Goal: Task Accomplishment & Management: Manage account settings

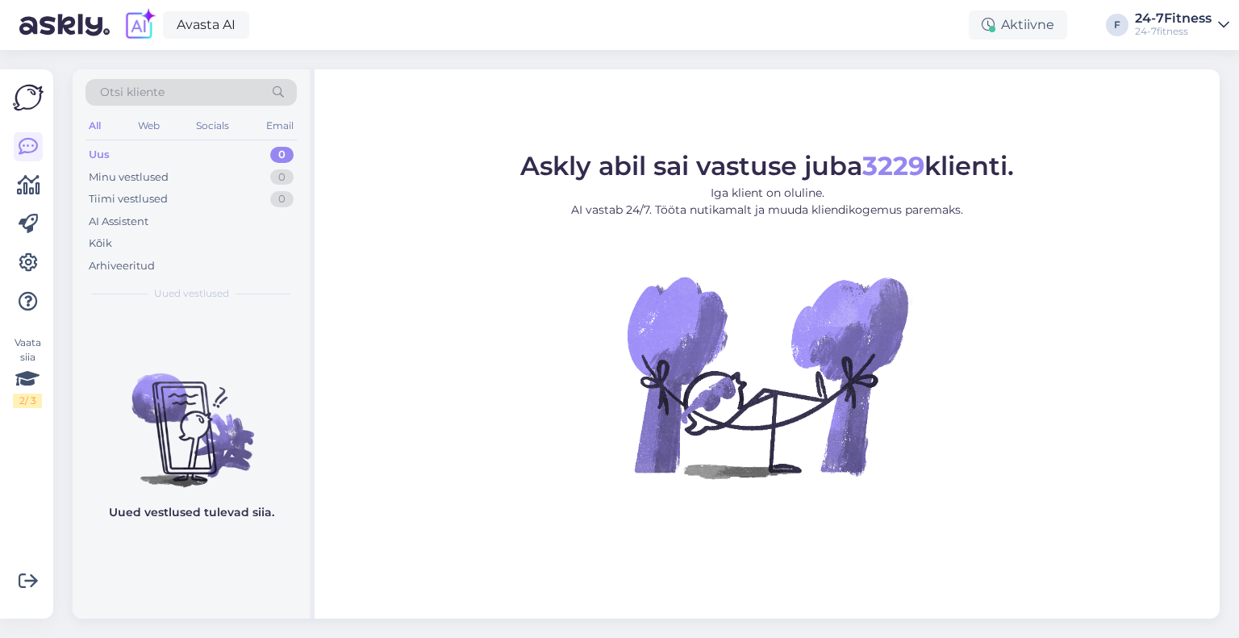
click at [127, 157] on div "Uus 0" at bounding box center [190, 155] width 211 height 23
click at [140, 181] on div "Minu vestlused" at bounding box center [129, 177] width 80 height 16
click at [125, 264] on div "Arhiveeritud" at bounding box center [122, 266] width 66 height 16
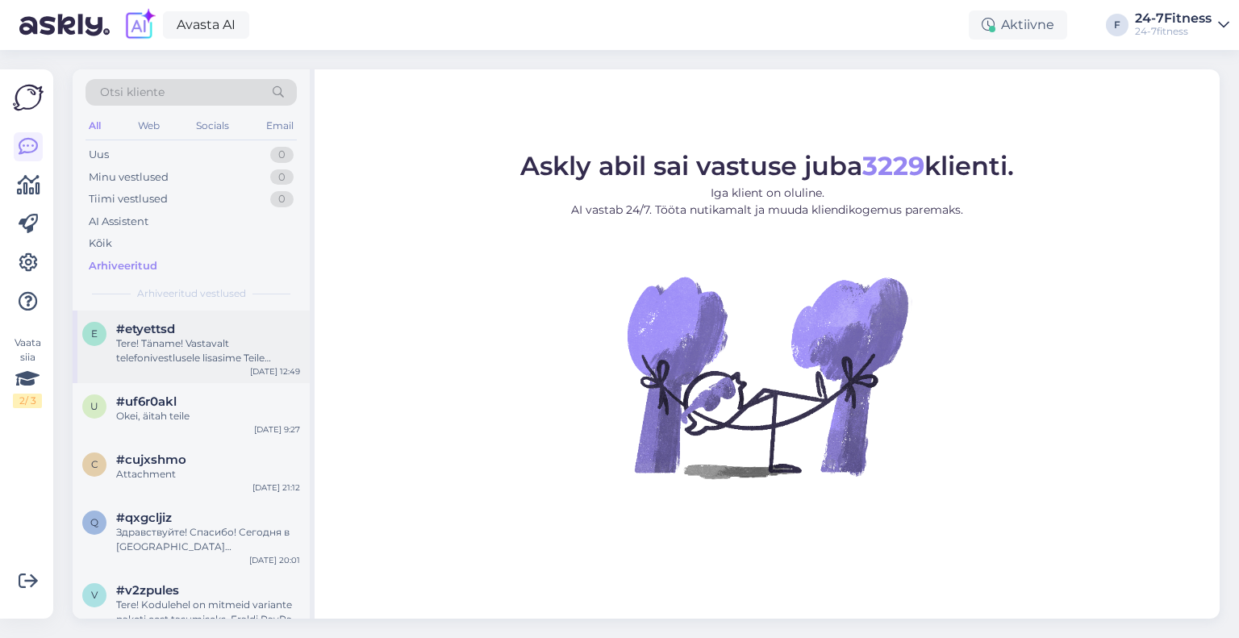
click at [174, 345] on div "Tere! Täname! Vastavalt telefonivestlusele lisasime Teile ratastooliga sisenemi…" at bounding box center [208, 350] width 184 height 29
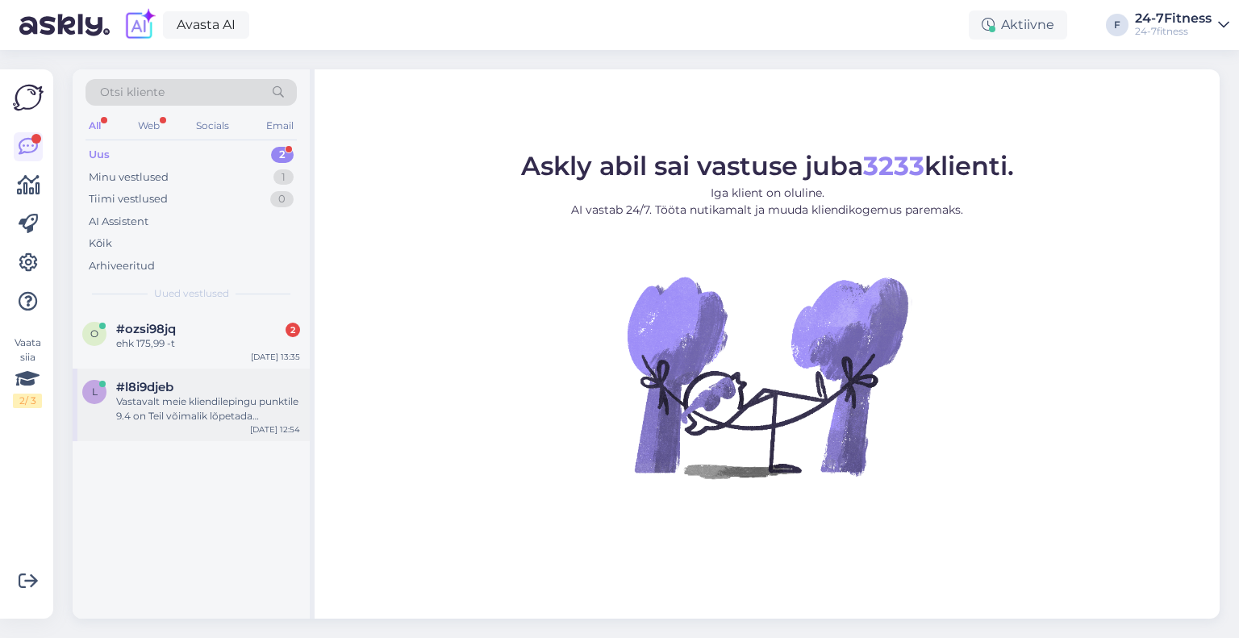
click at [169, 407] on div "Vastavalt meie kliendilepingu punktile 9.4 on Teil võimalik lõpetada ennetähtae…" at bounding box center [208, 408] width 184 height 29
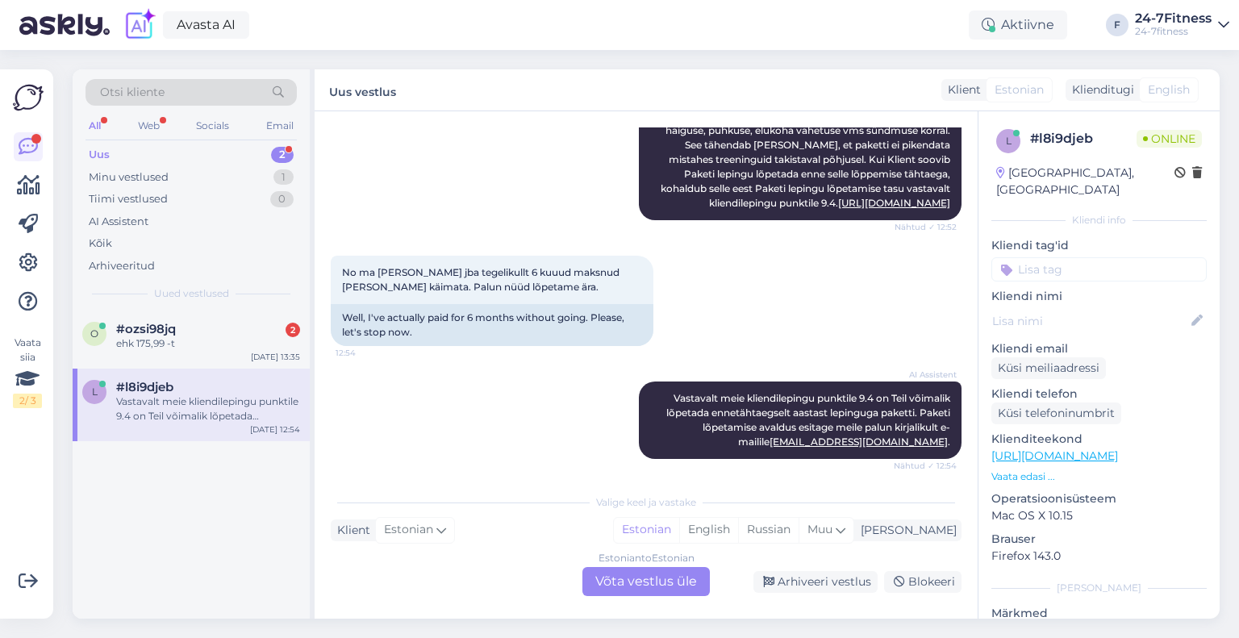
scroll to position [288, 0]
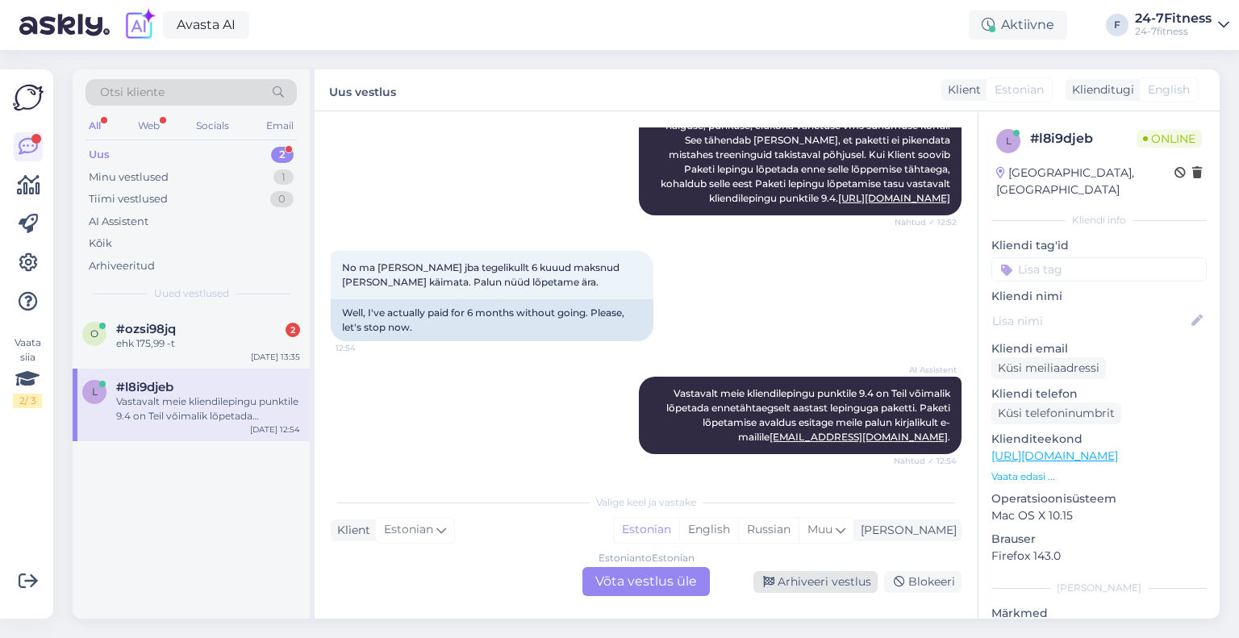
click at [831, 580] on div "Arhiveeri vestlus" at bounding box center [815, 582] width 124 height 22
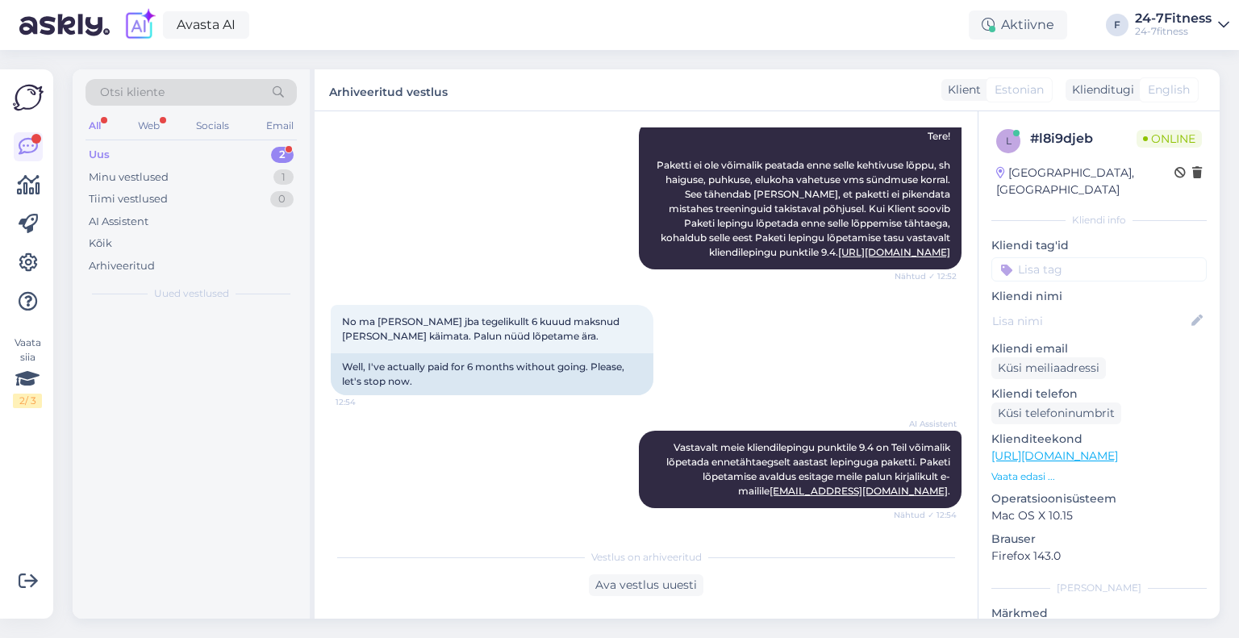
scroll to position [233, 0]
click at [150, 352] on div "o #ozsi98jq ehk 175,99 -t [DATE] 13:38" at bounding box center [191, 339] width 237 height 58
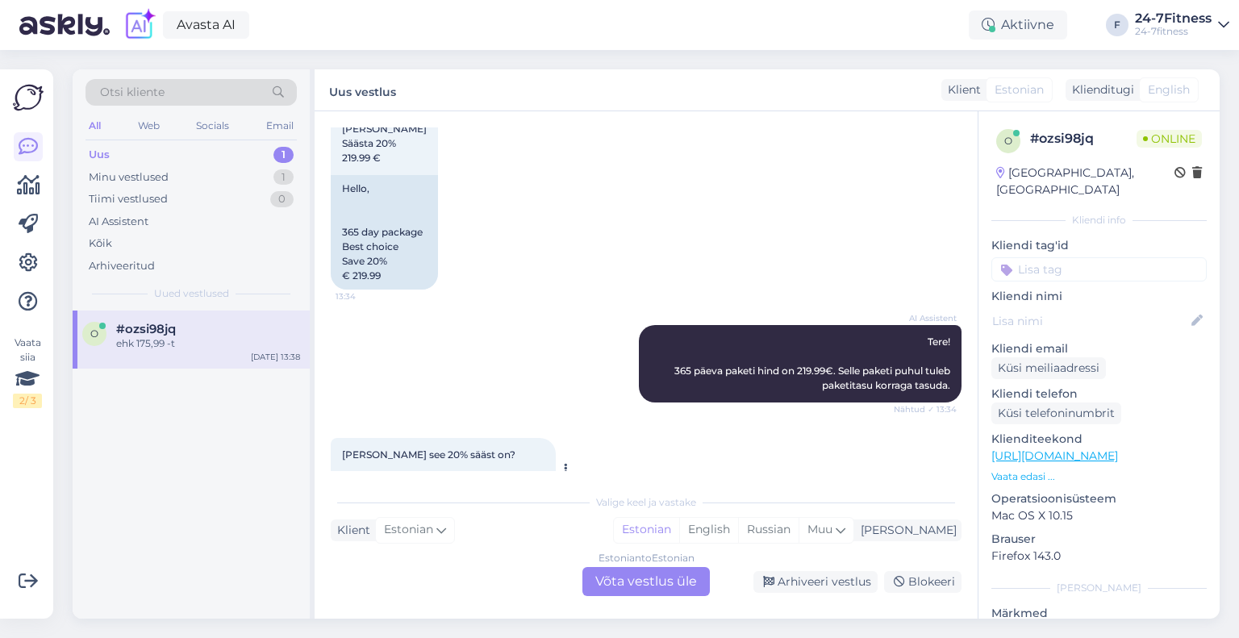
scroll to position [0, 0]
